Goal: Book appointment/travel/reservation

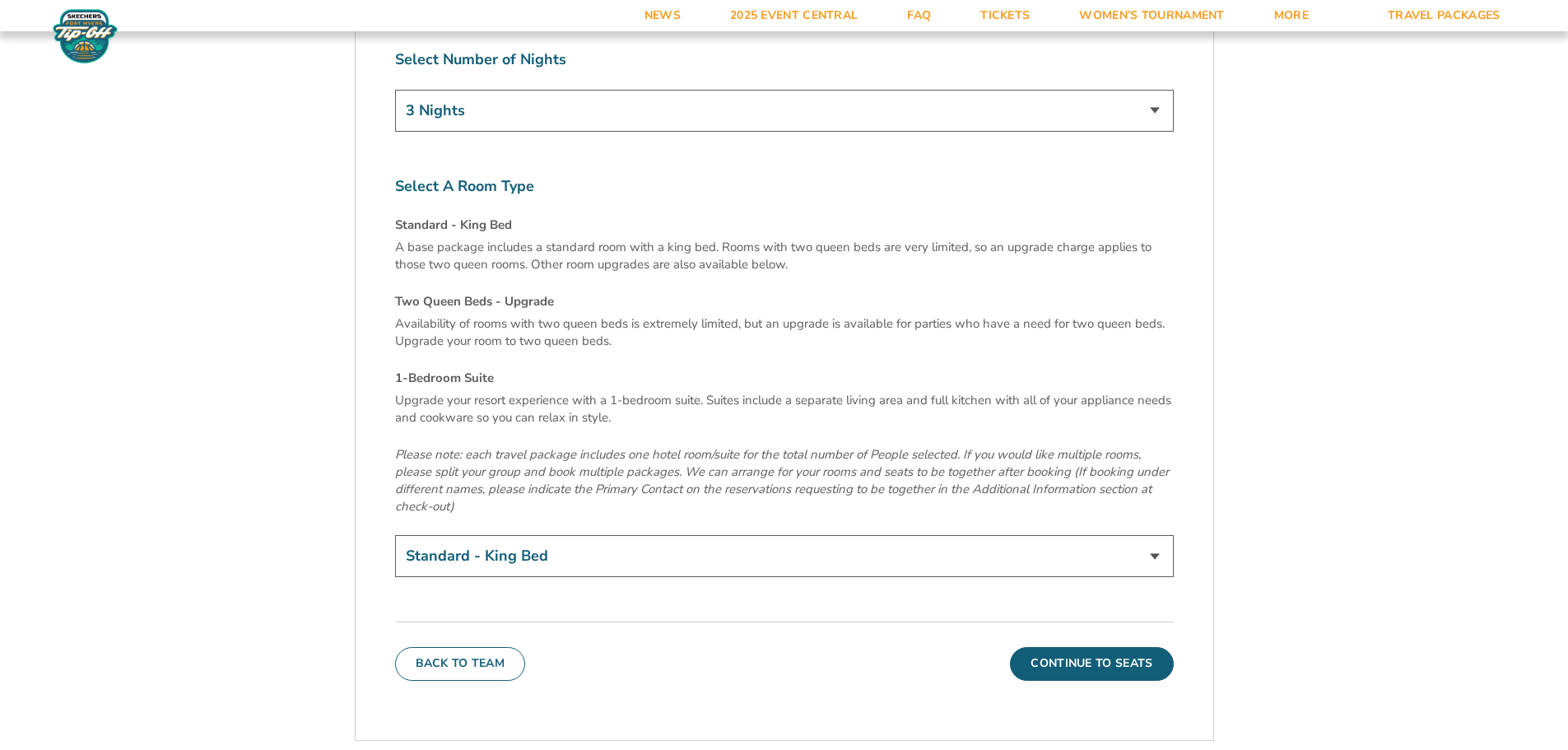
scroll to position [5599, 0]
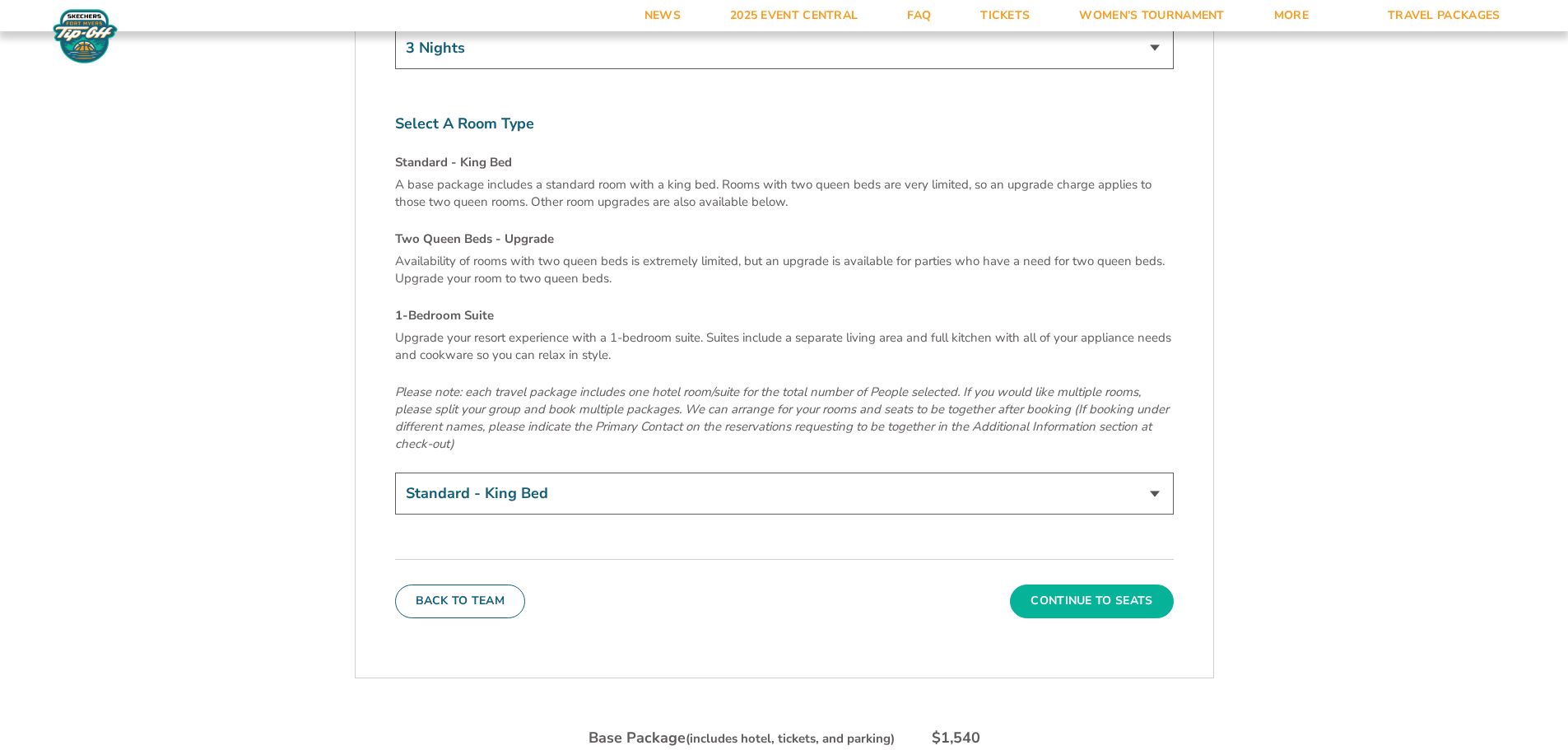
click at [1038, 585] on button "Continue To Seats" at bounding box center [1091, 601] width 163 height 32
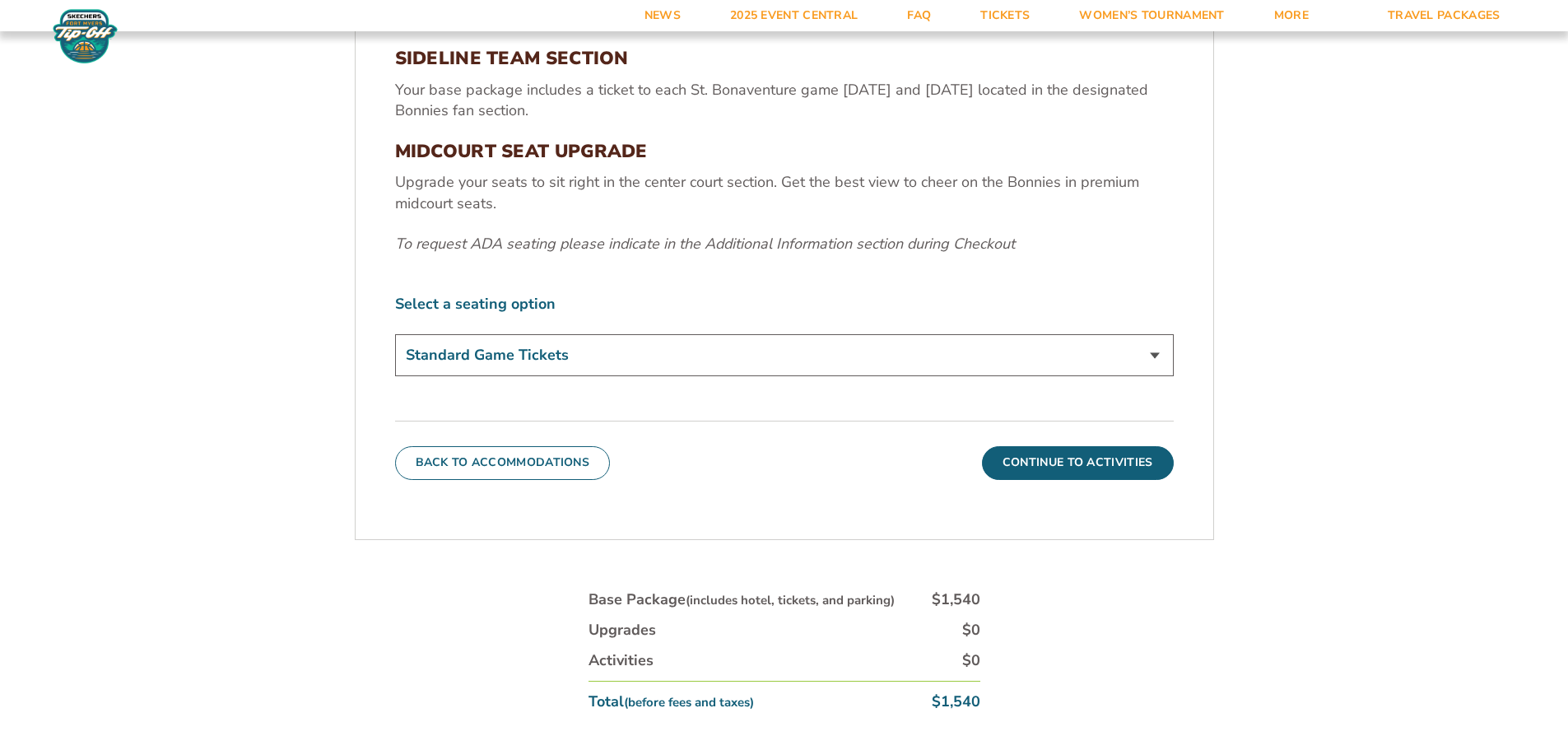
scroll to position [684, 0]
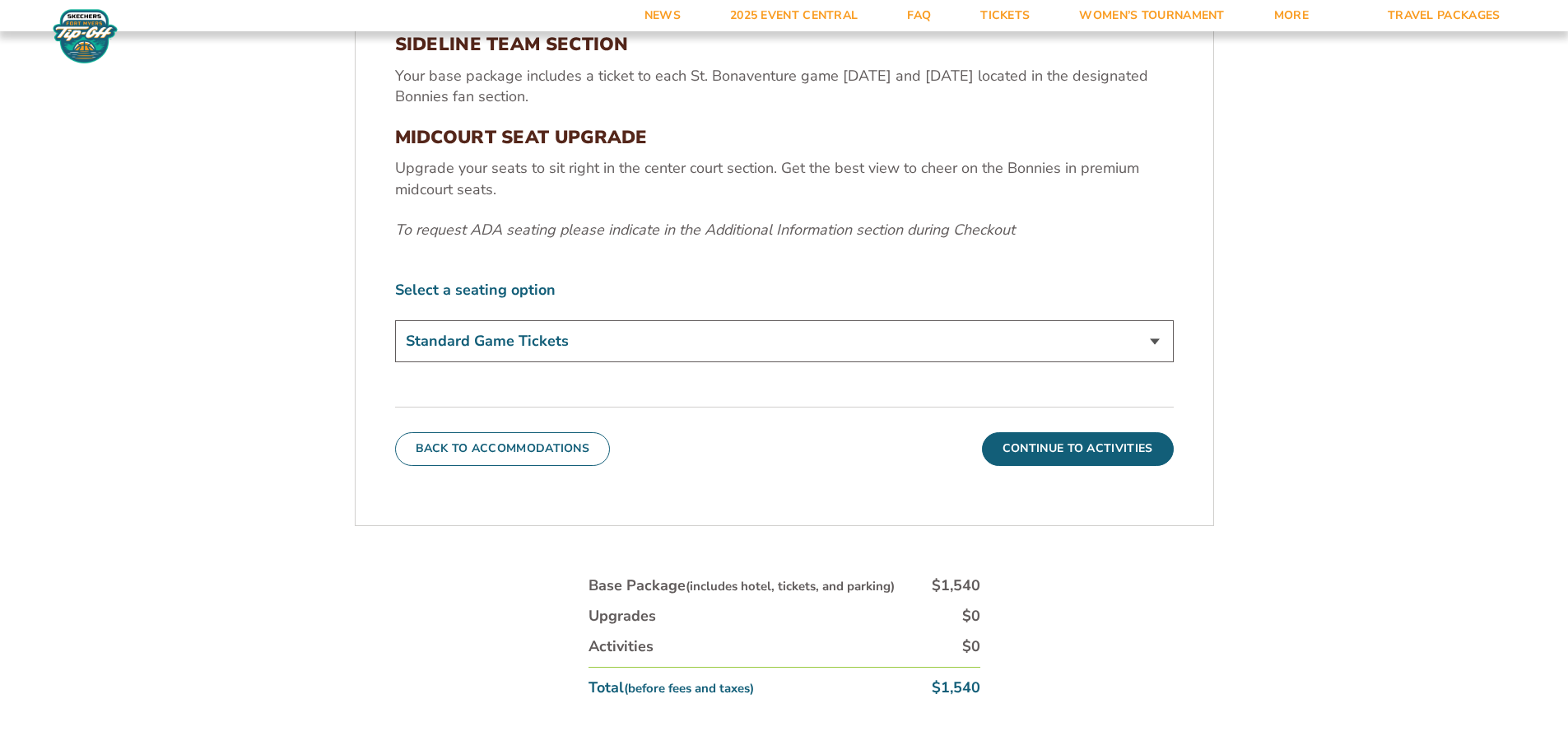
click at [667, 354] on select "Standard Game Tickets Midcourt Seat Upgrade (+$100 per person)" at bounding box center [784, 341] width 778 height 42
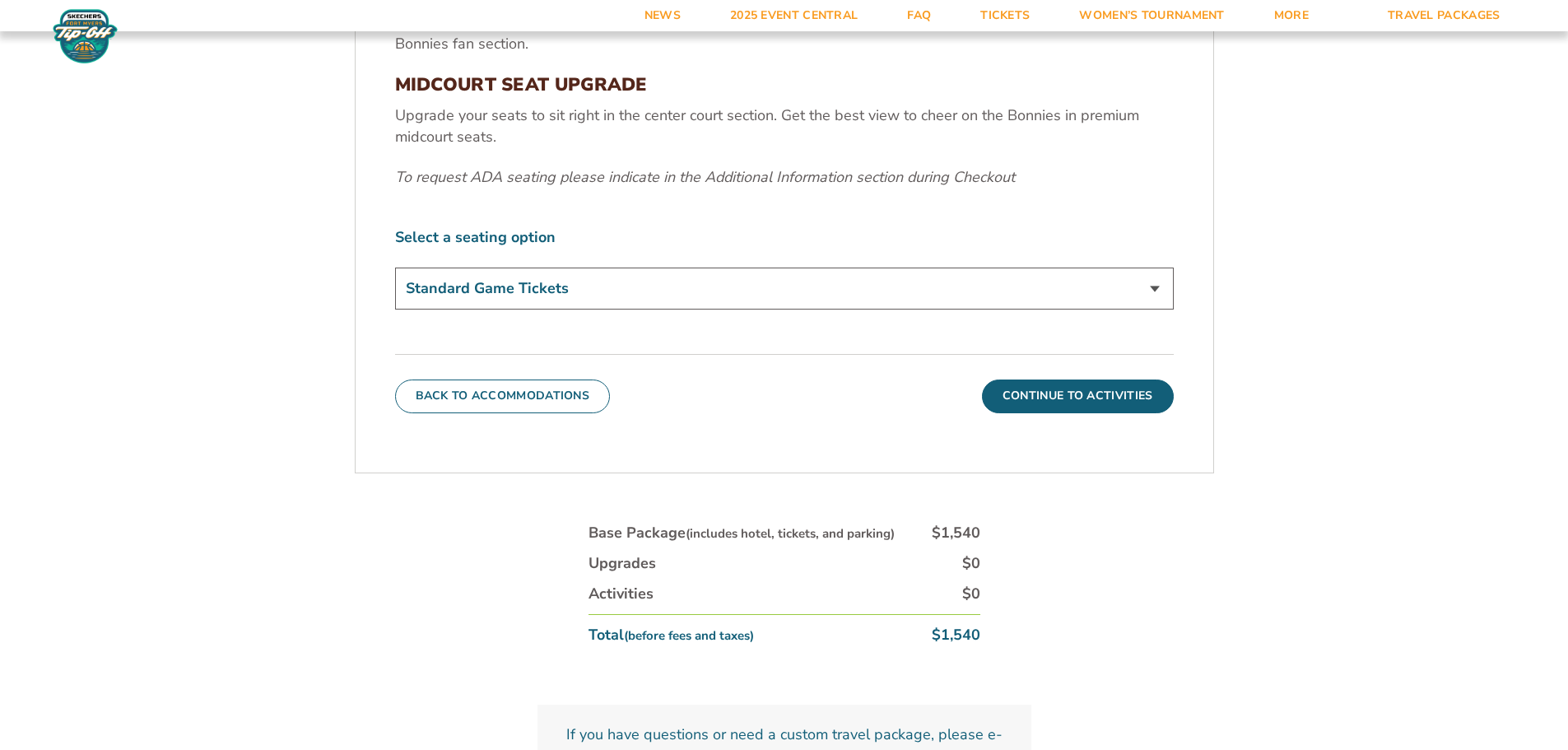
scroll to position [766, 0]
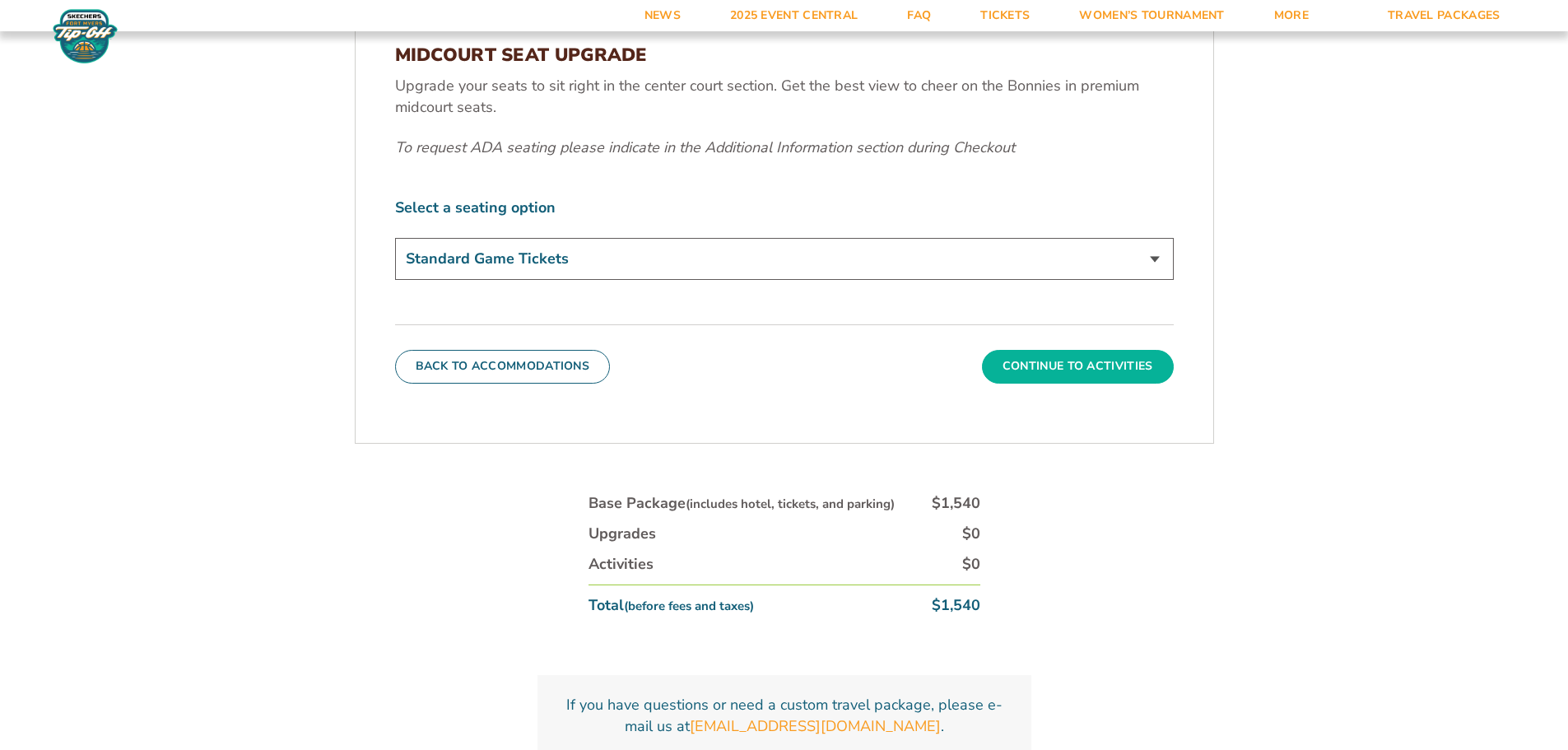
click at [1073, 364] on button "Continue To Activities" at bounding box center [1077, 366] width 192 height 32
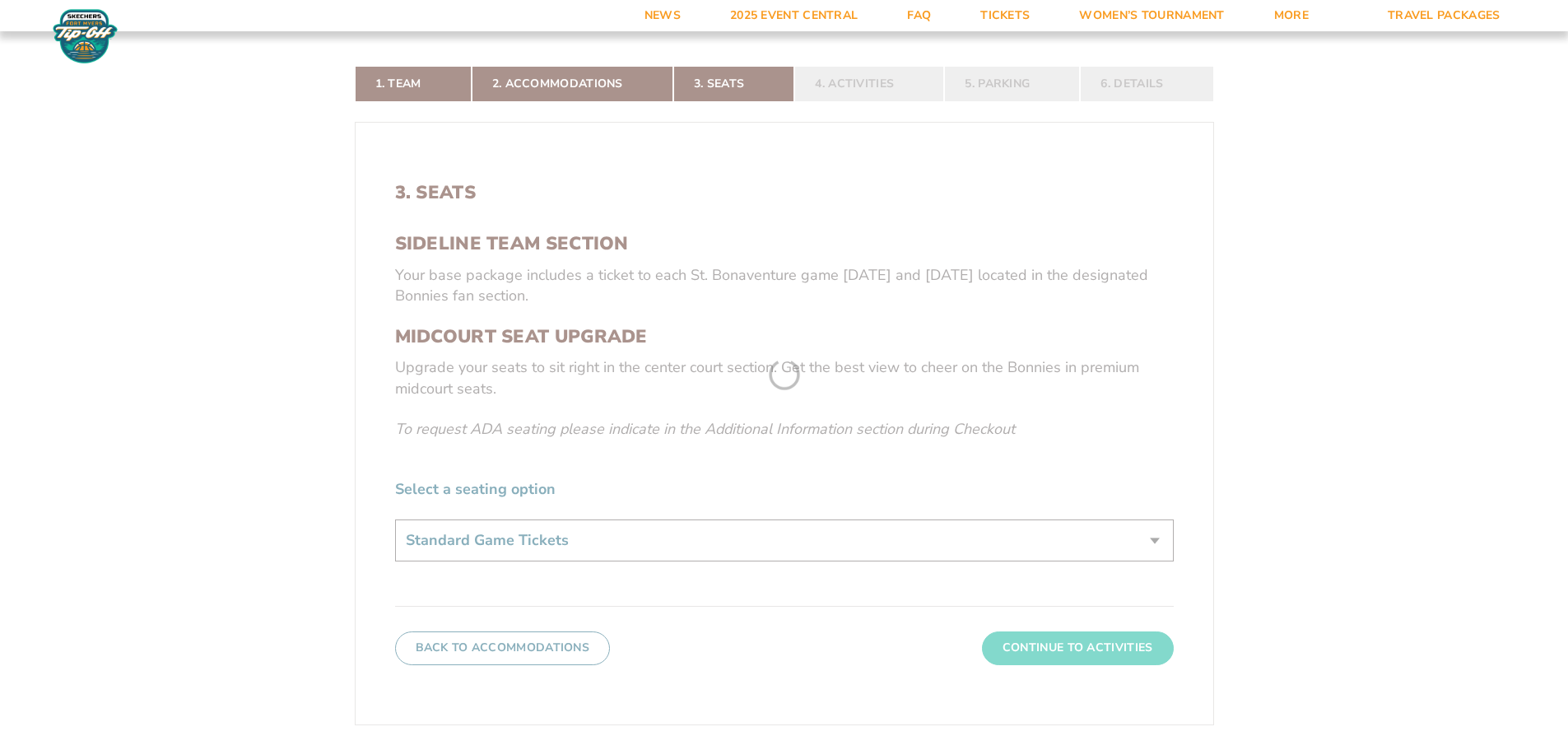
scroll to position [354, 0]
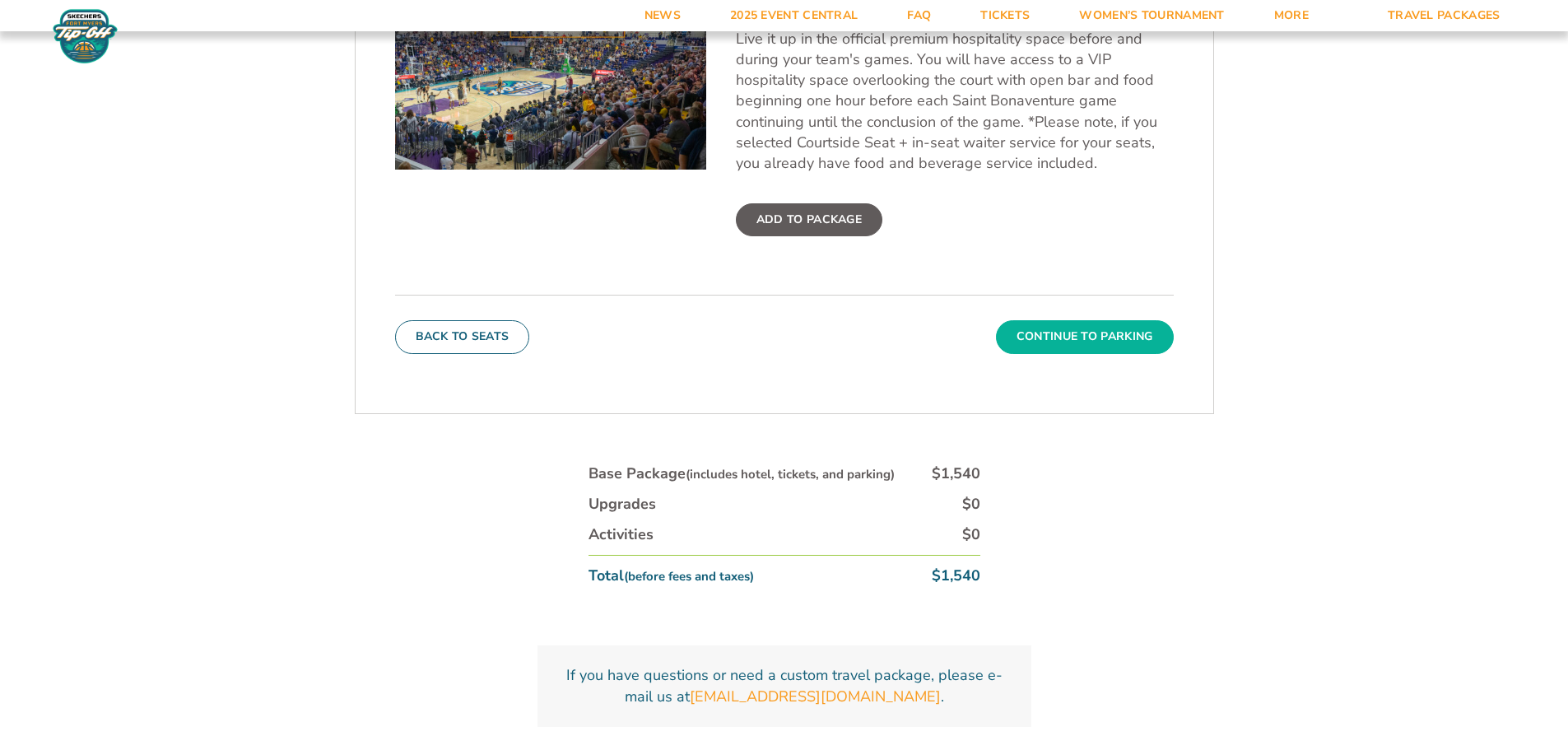
click at [1097, 345] on button "Continue To Parking" at bounding box center [1085, 336] width 178 height 32
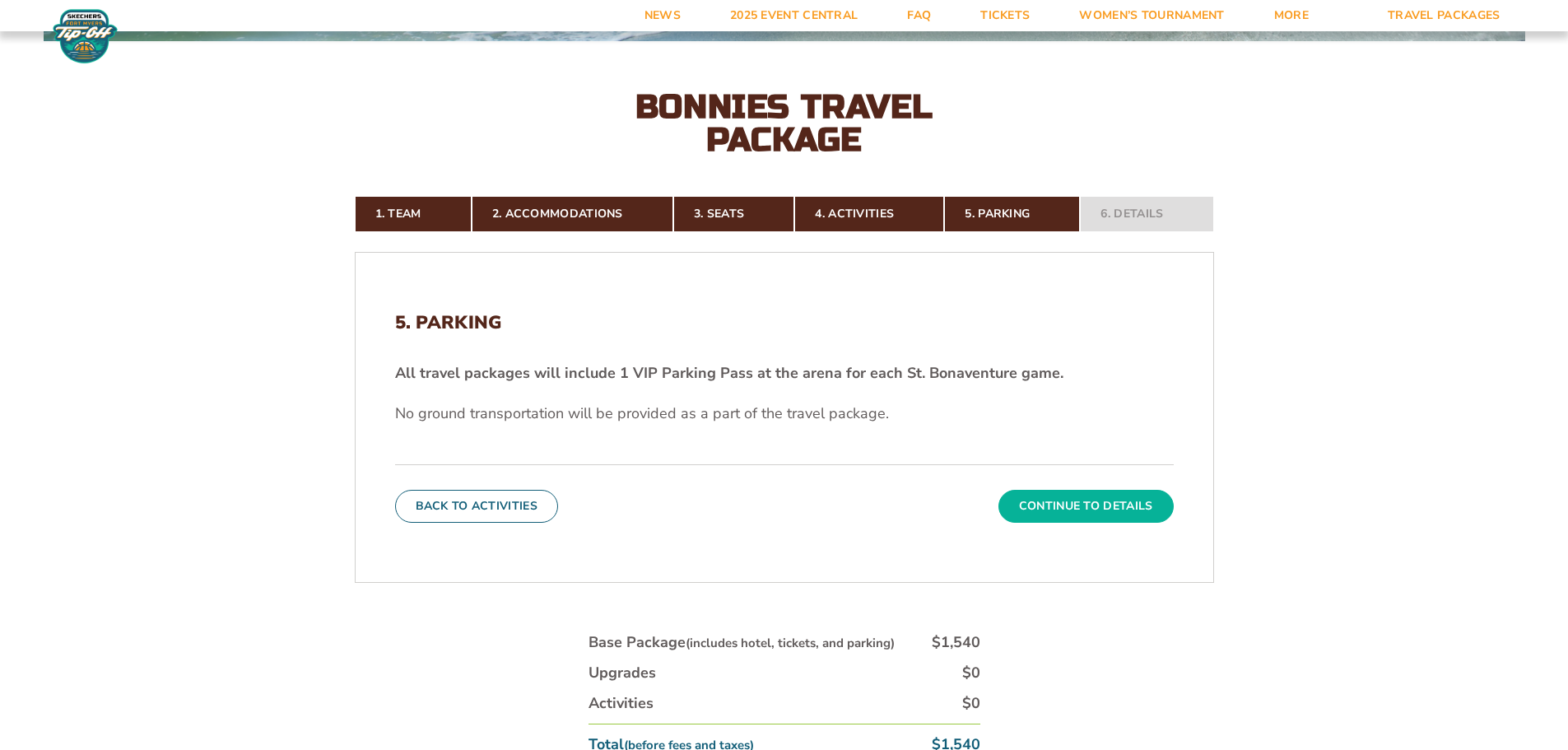
click at [1067, 492] on button "Continue To Details" at bounding box center [1086, 506] width 176 height 32
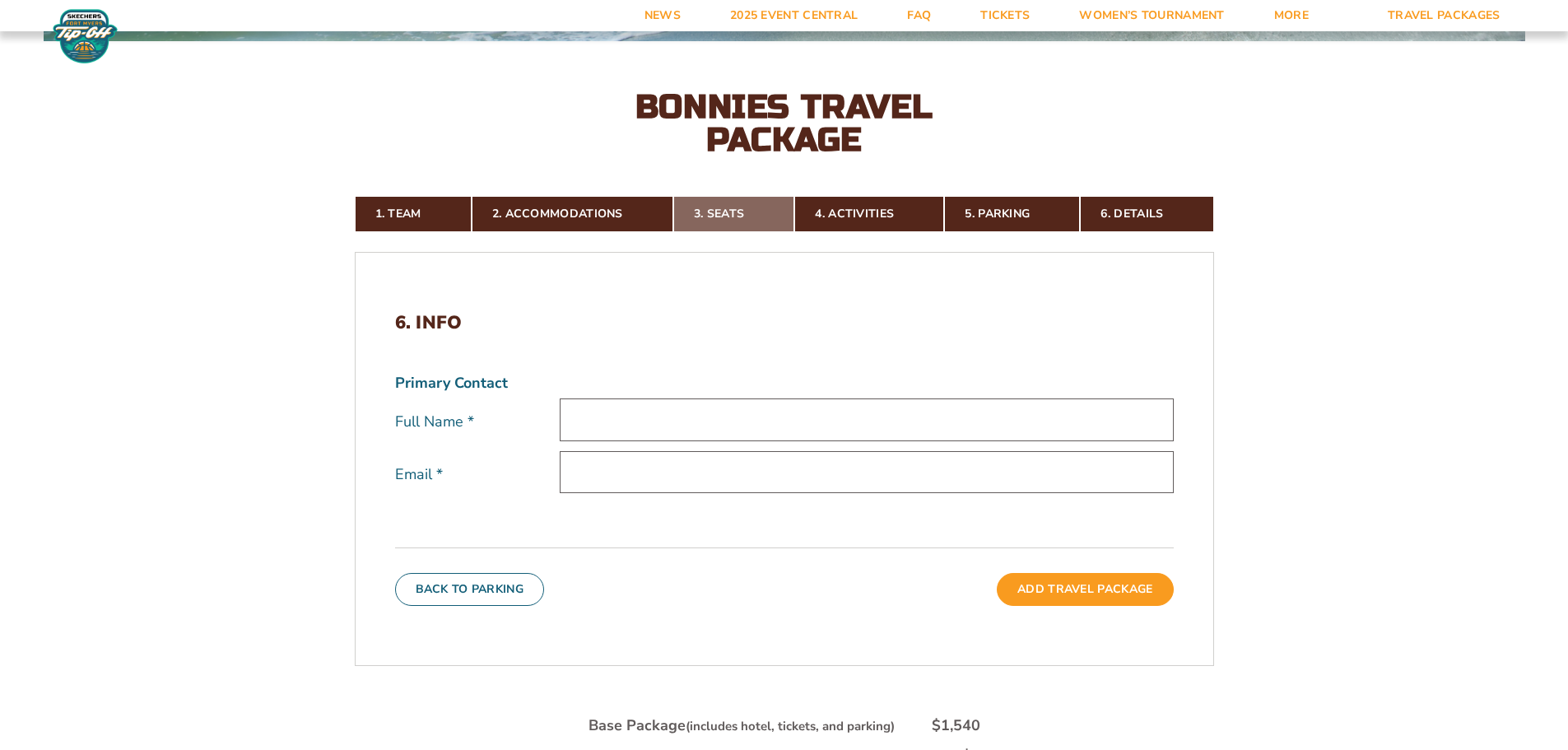
click at [727, 203] on link "3. Seats" at bounding box center [733, 214] width 121 height 36
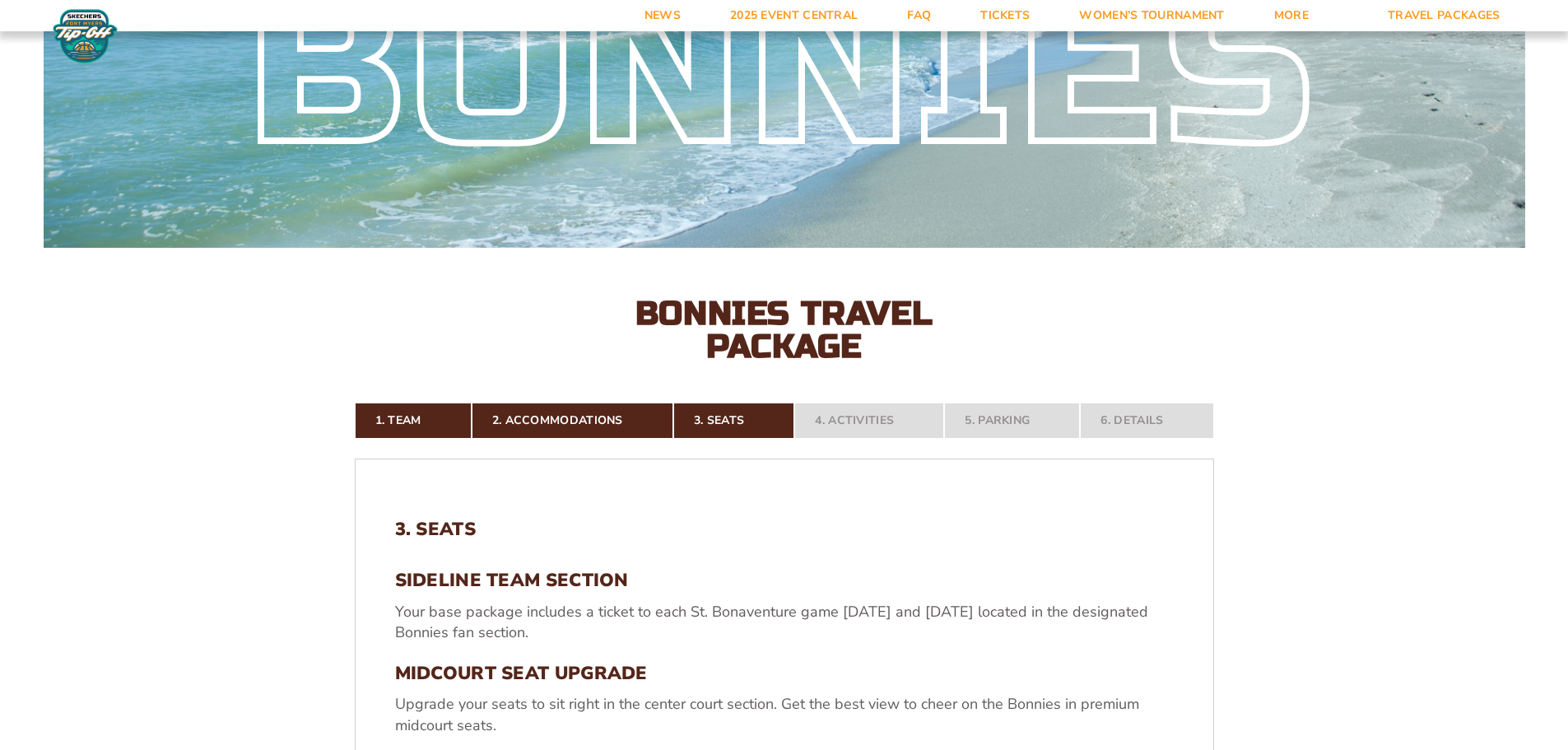
scroll to position [0, 0]
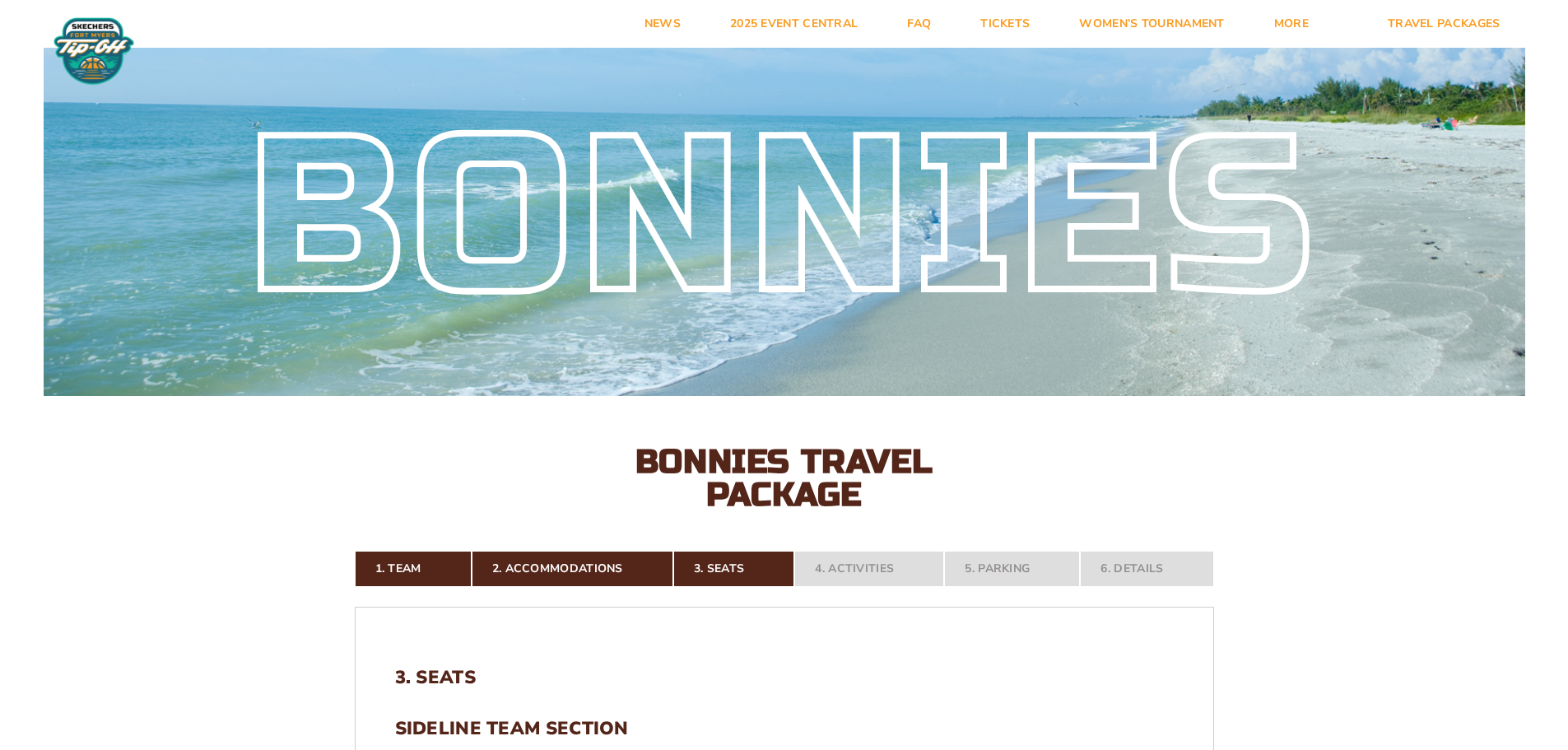
click at [765, 164] on div "Bonnies" at bounding box center [784, 218] width 1481 height 176
click at [98, 26] on img at bounding box center [94, 51] width 89 height 69
